Goal: Find specific page/section: Find specific page/section

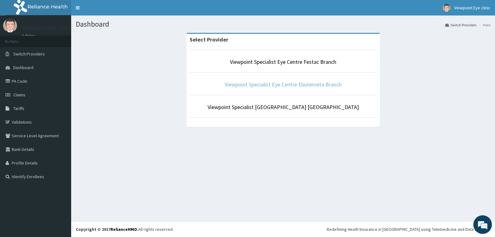
click at [276, 85] on link "Viewpoint Specialist Eye Centre Ebutemeta Branch" at bounding box center [282, 84] width 117 height 7
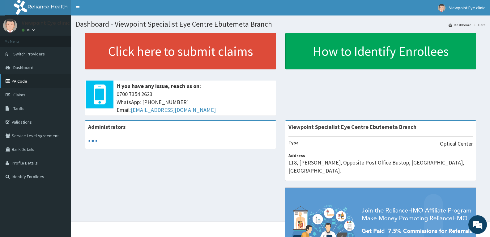
click at [21, 78] on link "PA Code" at bounding box center [35, 81] width 71 height 14
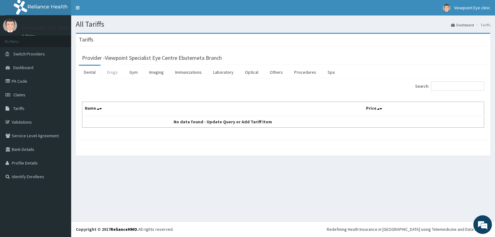
click at [112, 75] on link "Drugs" at bounding box center [112, 72] width 21 height 13
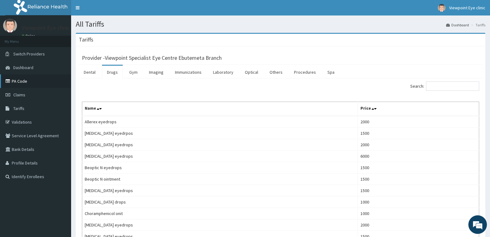
click at [27, 86] on link "PA Code" at bounding box center [35, 81] width 71 height 14
